Goal: Check status: Check status

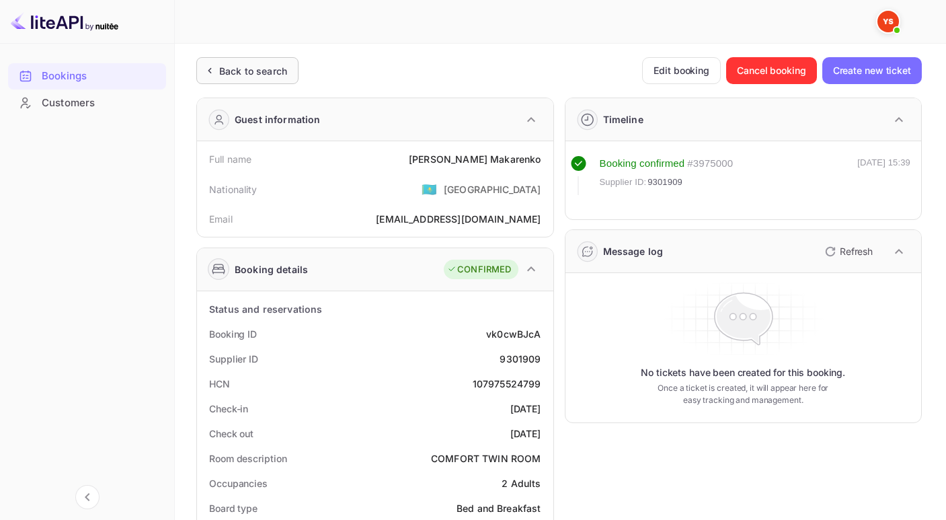
click at [251, 77] on div "Back to search" at bounding box center [247, 70] width 102 height 27
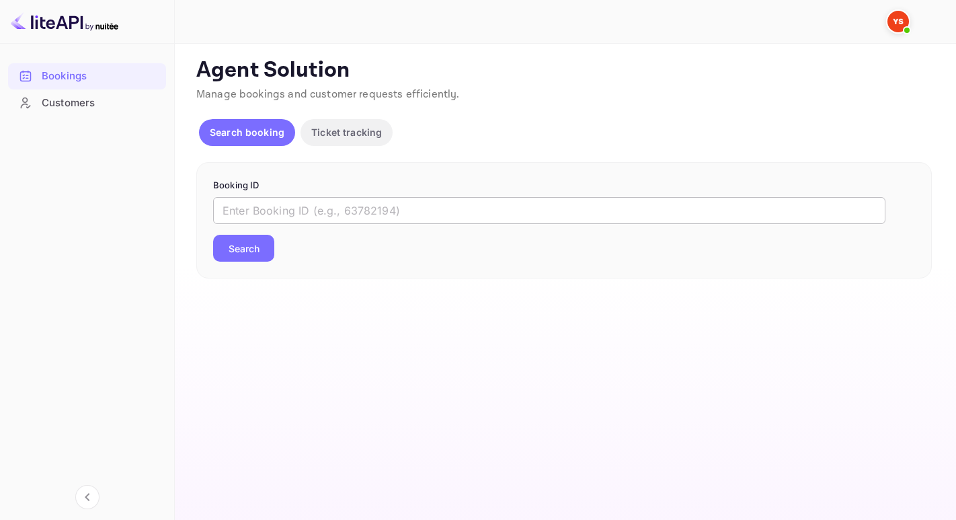
click at [284, 211] on input "text" at bounding box center [549, 210] width 673 height 27
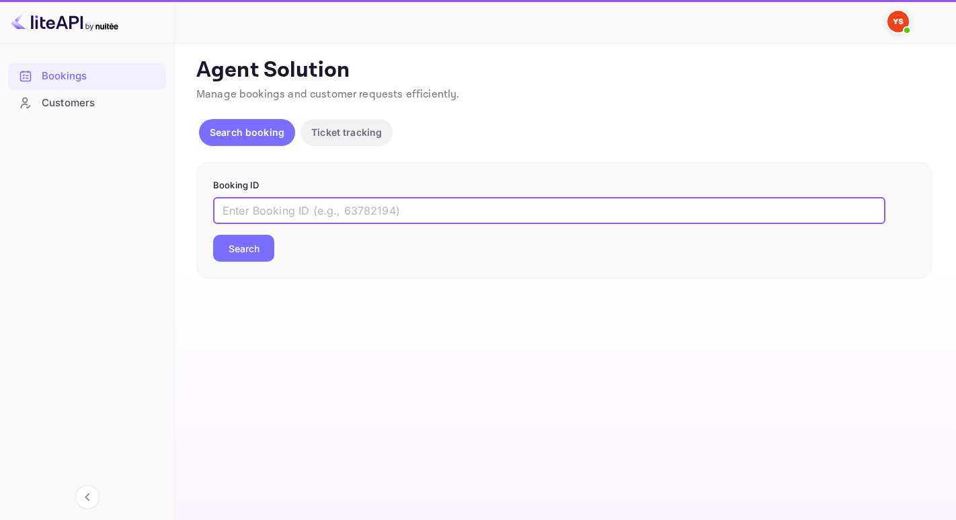
paste input "9384226"
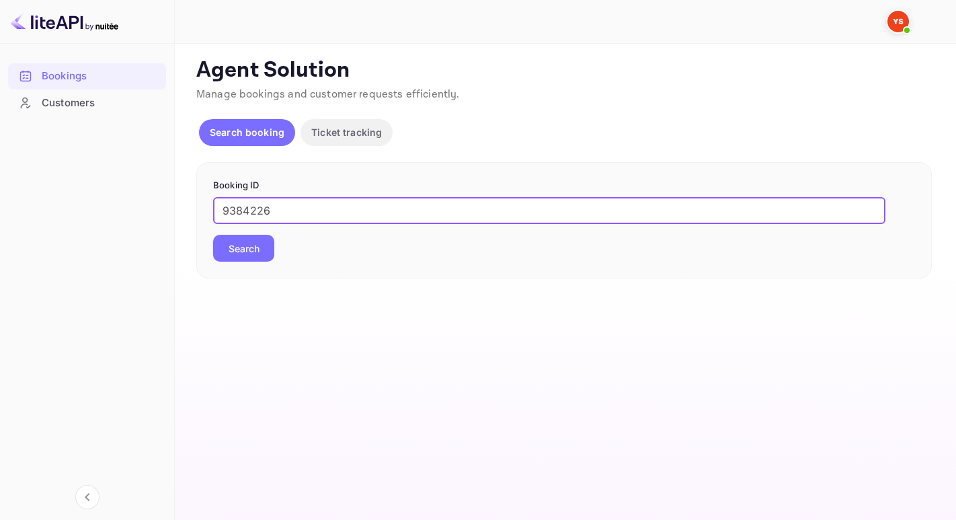
type input "9384226"
click at [213, 235] on button "Search" at bounding box center [243, 248] width 61 height 27
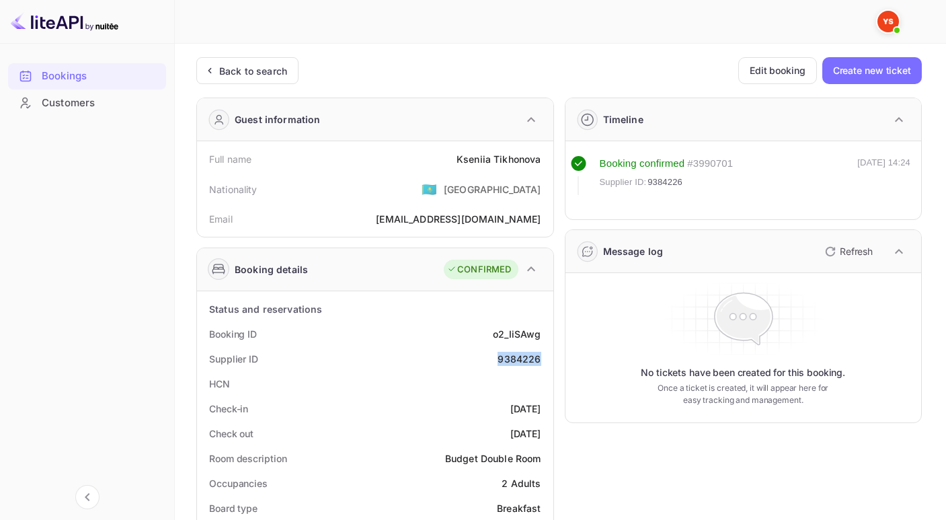
drag, startPoint x: 496, startPoint y: 360, endPoint x: 545, endPoint y: 358, distance: 49.8
click at [545, 358] on div "Supplier ID 9384226" at bounding box center [375, 358] width 346 height 25
copy div "9384226"
drag, startPoint x: 448, startPoint y: 161, endPoint x: 543, endPoint y: 161, distance: 94.8
click at [543, 161] on div "Full name [PERSON_NAME]" at bounding box center [375, 159] width 346 height 25
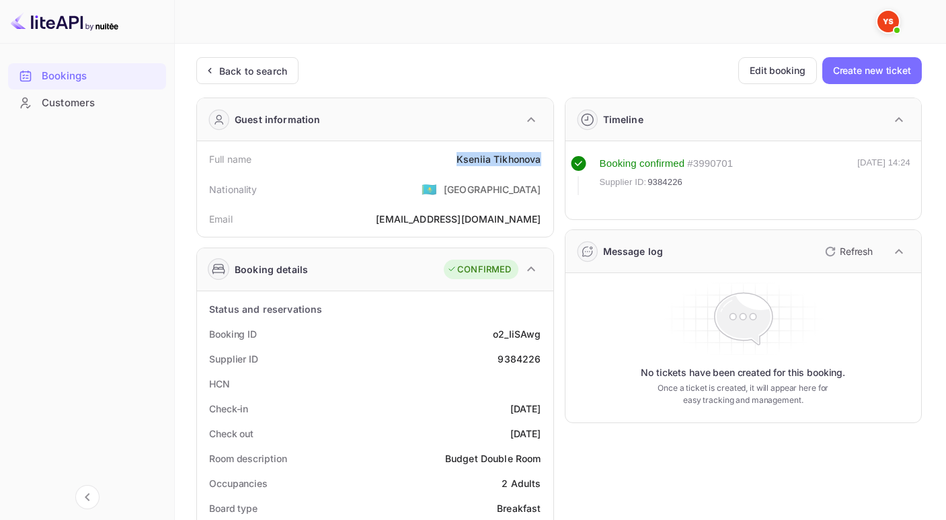
copy div "[PERSON_NAME]"
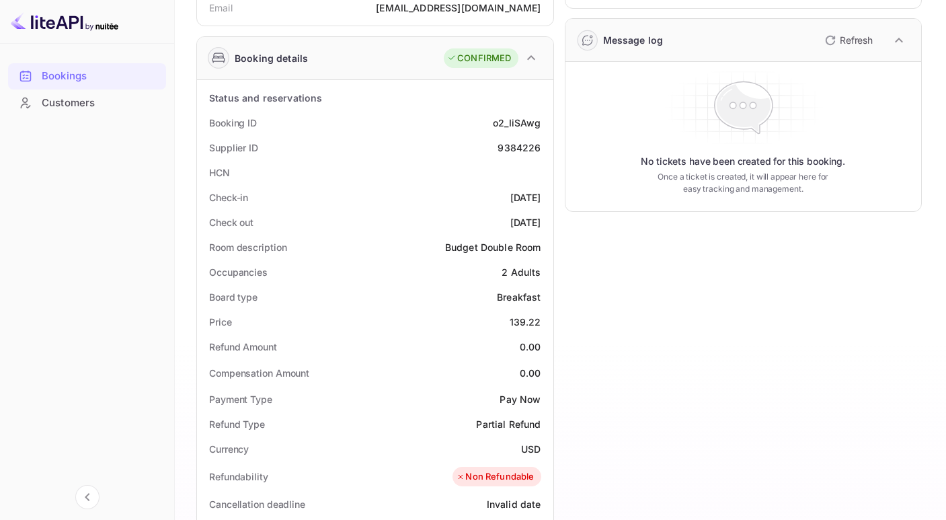
scroll to position [212, 0]
drag, startPoint x: 504, startPoint y: 321, endPoint x: 549, endPoint y: 321, distance: 45.1
click at [549, 321] on div "Status and reservations Booking ID o2_IiSAwg Supplier ID 9384226 HCN Check-in […" at bounding box center [375, 492] width 356 height 827
copy div "139.22"
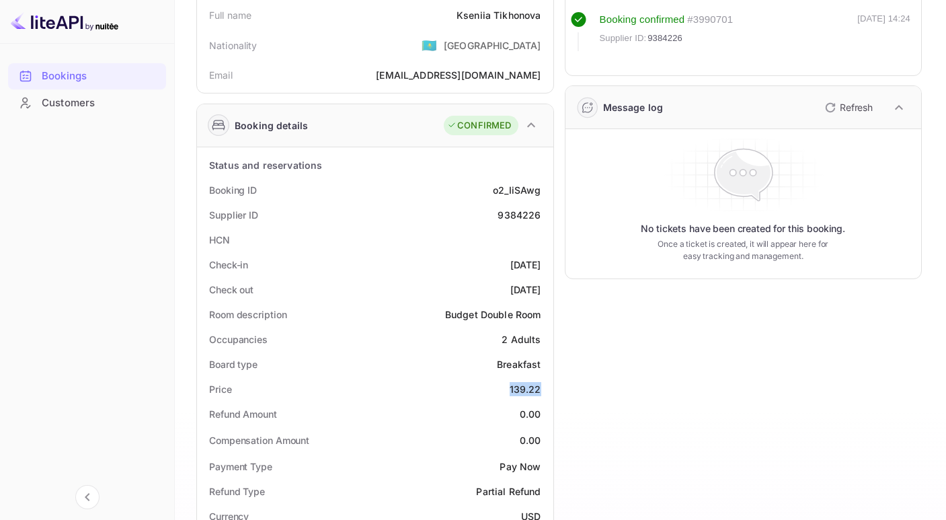
scroll to position [0, 0]
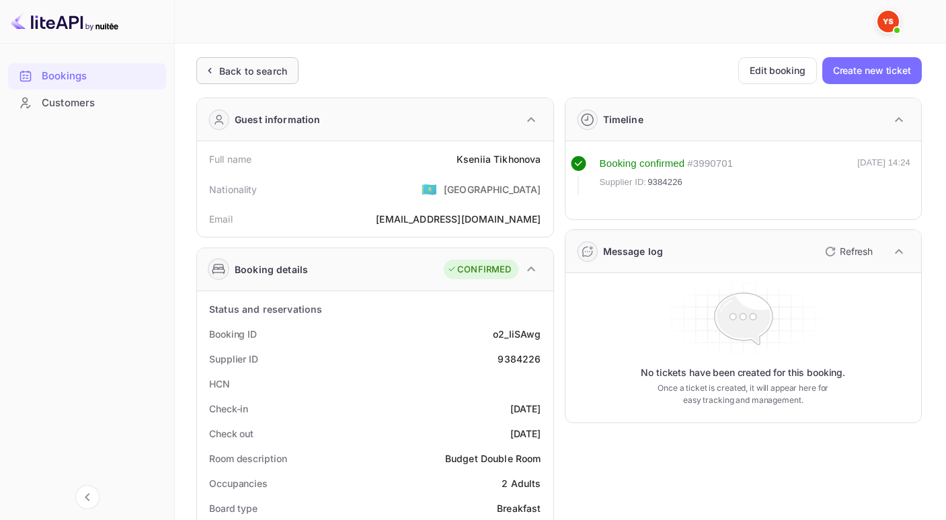
click at [253, 66] on div "Back to search" at bounding box center [253, 71] width 68 height 14
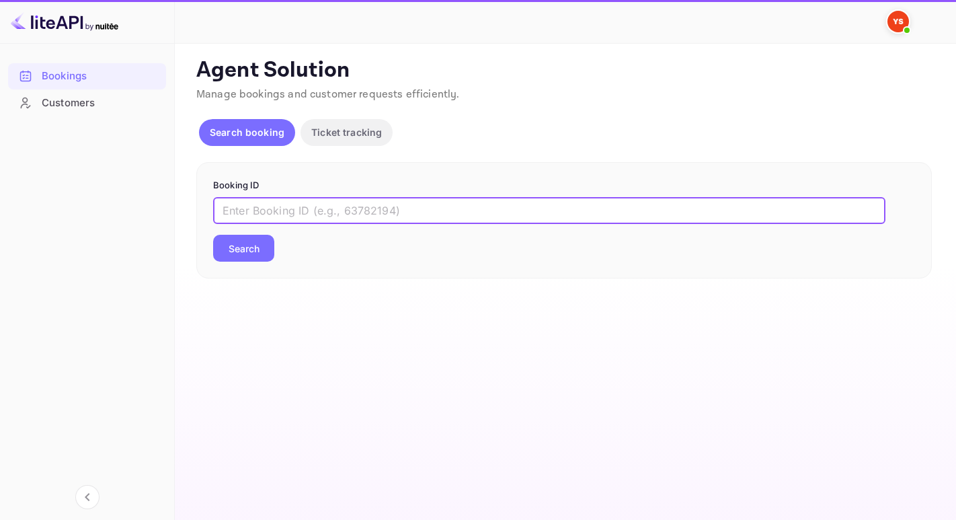
click at [309, 215] on input "text" at bounding box center [549, 210] width 673 height 27
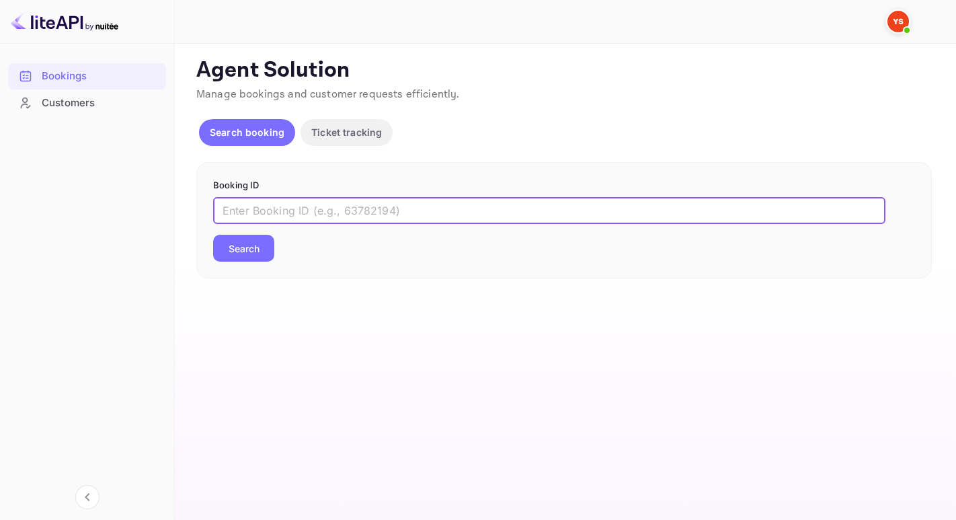
paste input "9767379"
type input "9767379"
click at [213, 235] on button "Search" at bounding box center [243, 248] width 61 height 27
